Goal: Information Seeking & Learning: Learn about a topic

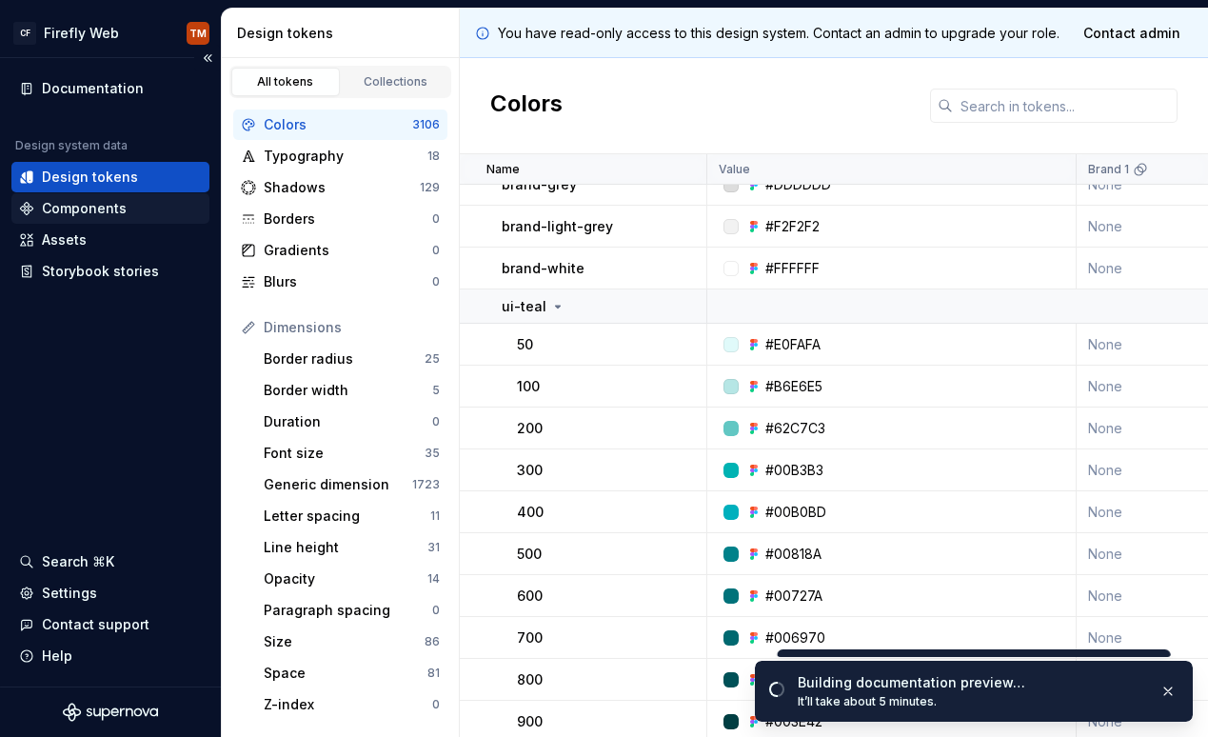
click at [98, 209] on div "Components" at bounding box center [84, 208] width 85 height 19
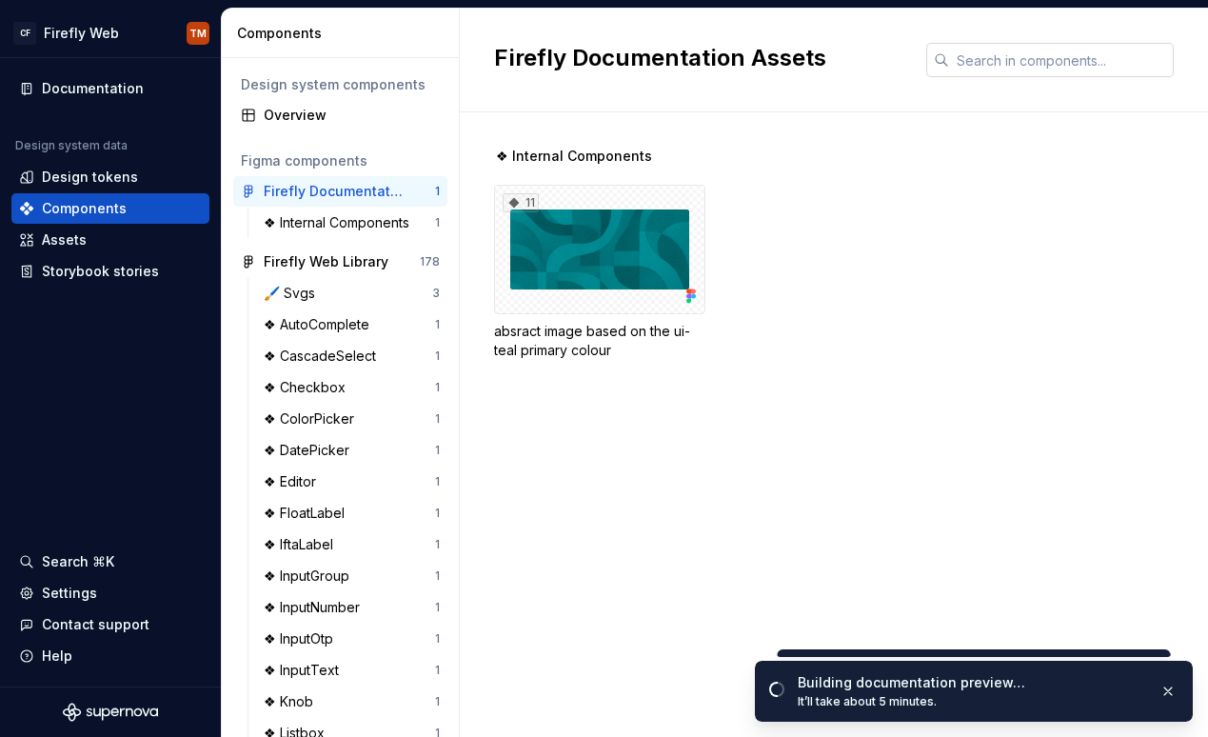
click at [701, 50] on input "text" at bounding box center [1061, 60] width 225 height 34
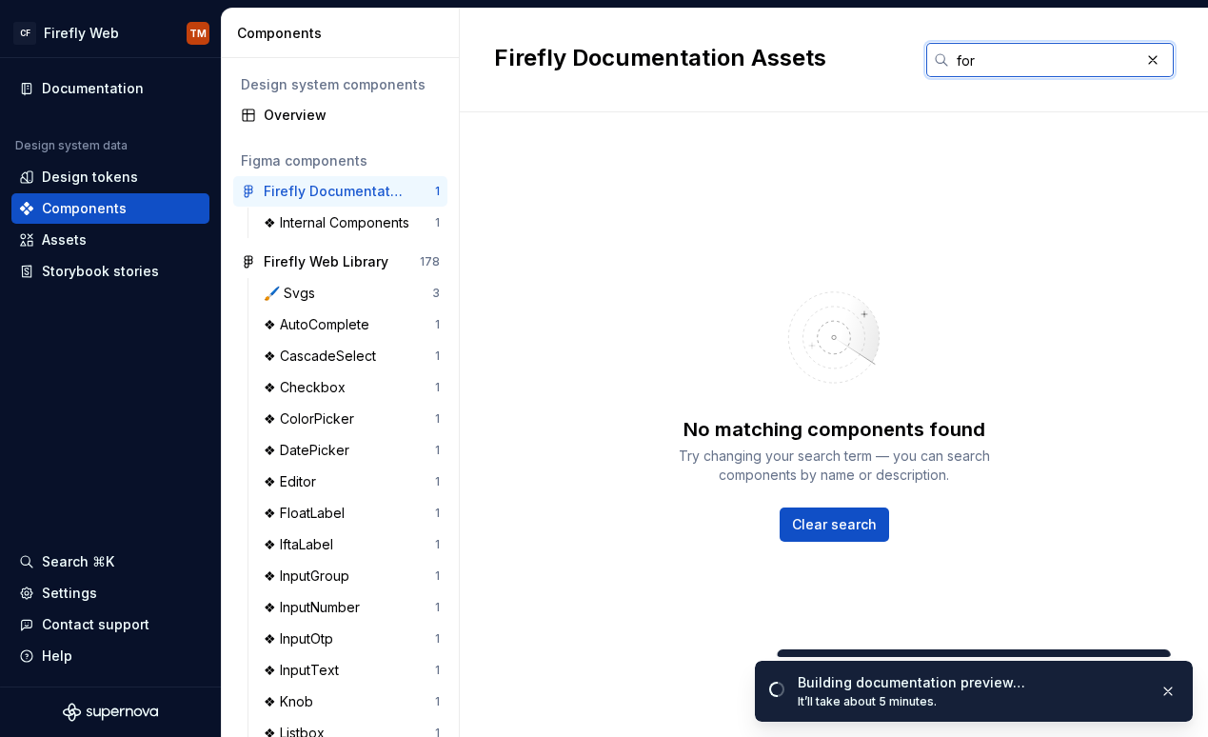
type input "form"
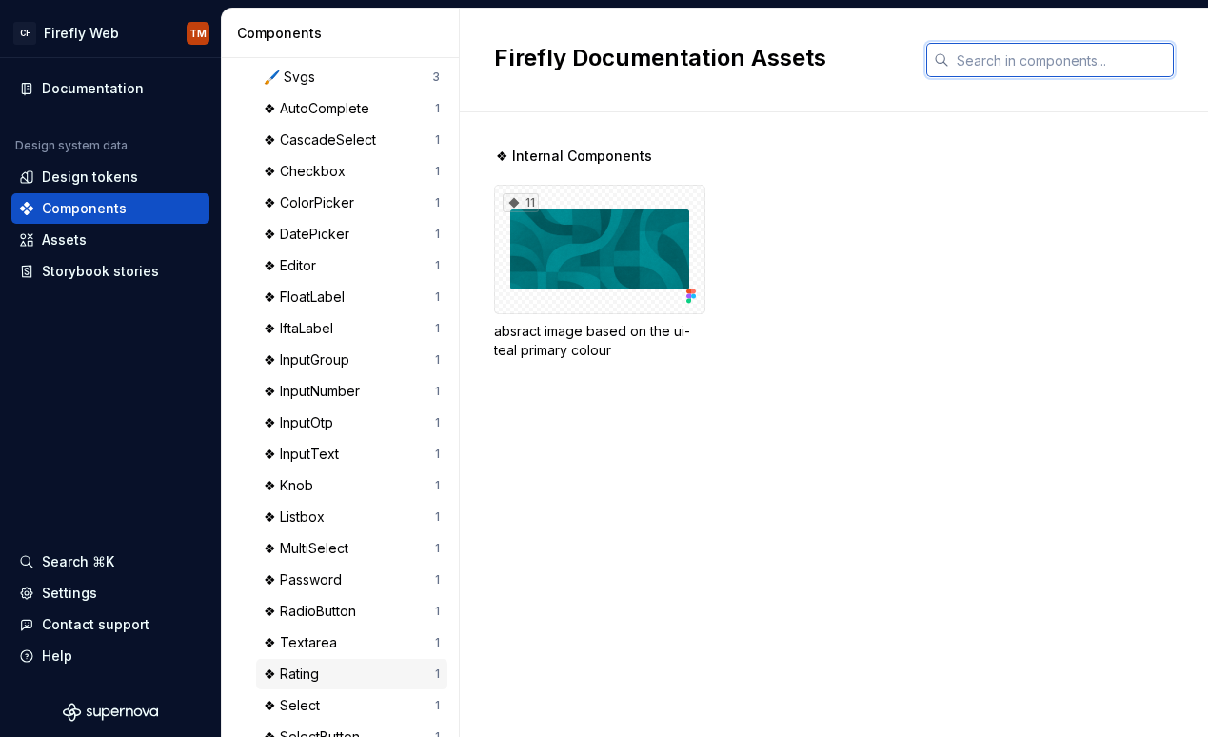
scroll to position [57, 0]
